Goal: Information Seeking & Learning: Learn about a topic

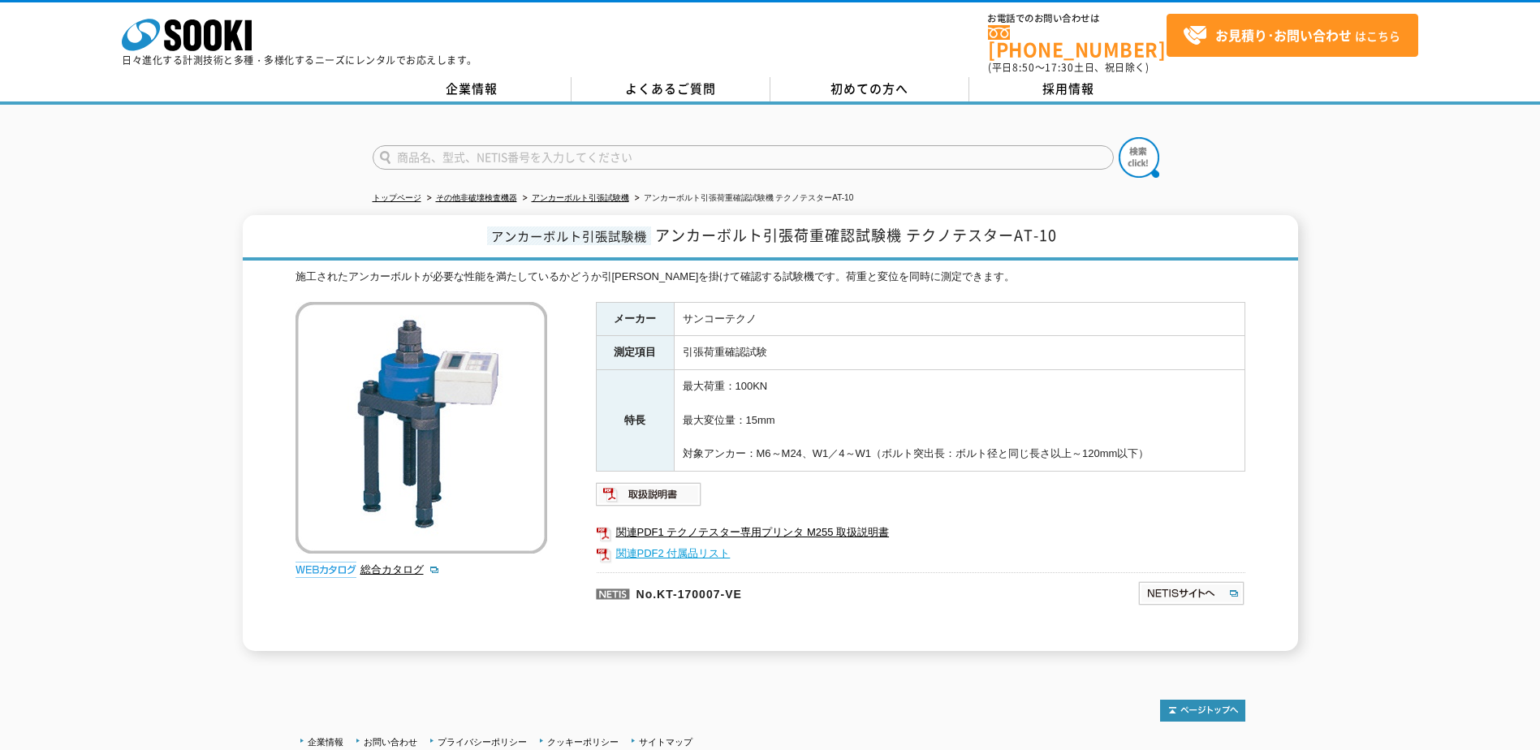
click at [664, 543] on link "関連PDF2 付属品リスト" at bounding box center [920, 553] width 649 height 21
click at [602, 193] on link "アンカーボルト引張試験機" at bounding box center [580, 197] width 97 height 9
